Goal: Use online tool/utility: Utilize a website feature to perform a specific function

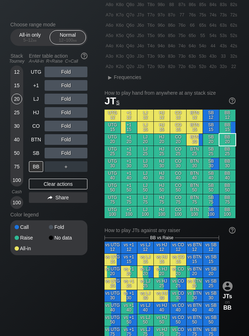
scroll to position [107, 0]
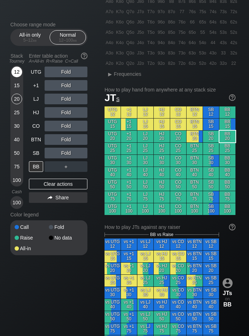
click at [20, 74] on div "12" at bounding box center [16, 72] width 11 height 11
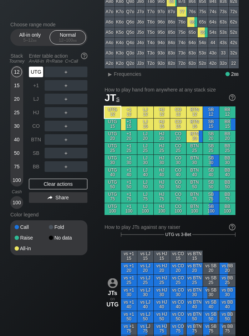
click at [41, 72] on div "UTG" at bounding box center [36, 72] width 14 height 11
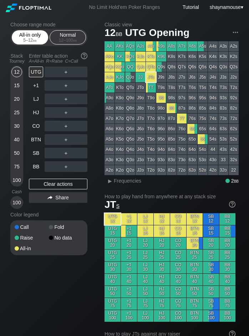
click at [35, 40] on span "bb" at bounding box center [35, 40] width 4 height 5
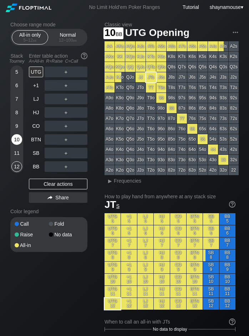
click at [15, 136] on div "10" at bounding box center [16, 139] width 11 height 11
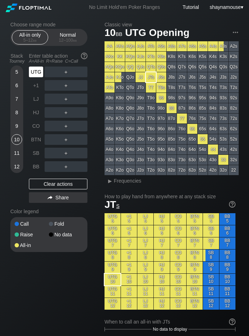
click at [37, 74] on div "UTG" at bounding box center [36, 72] width 14 height 11
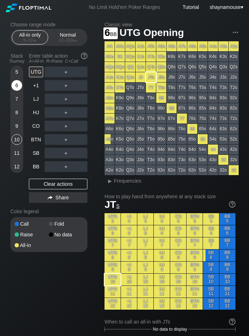
click at [15, 84] on div "6" at bounding box center [16, 85] width 11 height 11
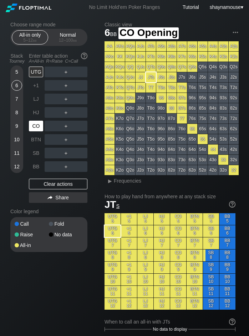
click at [33, 127] on div "CO" at bounding box center [36, 126] width 14 height 11
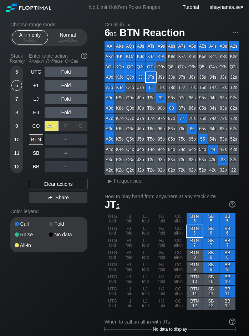
click at [48, 130] on div "A ✕" at bounding box center [52, 126] width 14 height 11
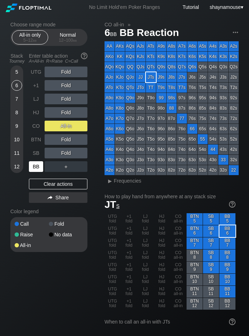
click at [33, 171] on div "BB" at bounding box center [36, 166] width 14 height 11
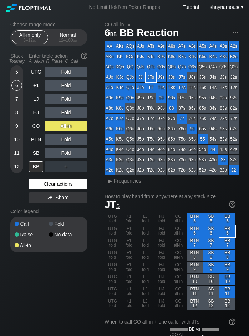
click at [52, 186] on div "Clear actions" at bounding box center [58, 184] width 58 height 11
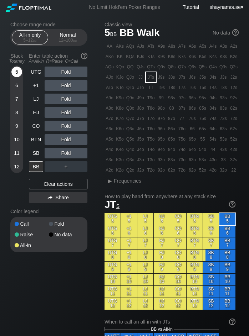
click at [15, 72] on div "5" at bounding box center [16, 72] width 11 height 11
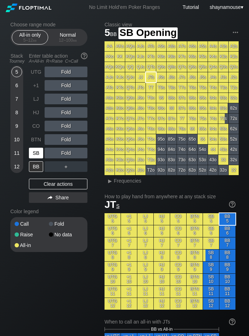
click at [38, 150] on div "SB" at bounding box center [36, 153] width 14 height 11
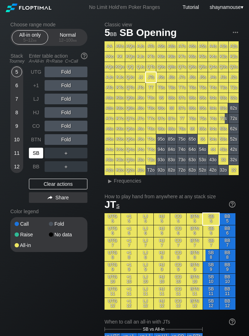
click at [38, 150] on div "SB" at bounding box center [36, 153] width 14 height 11
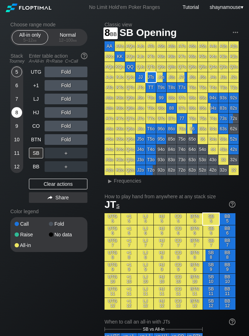
click at [16, 112] on div "8" at bounding box center [16, 112] width 11 height 11
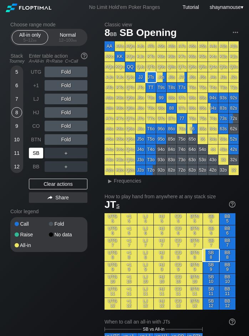
click at [40, 155] on div "SB" at bounding box center [36, 153] width 14 height 11
